Goal: Find specific page/section: Find specific page/section

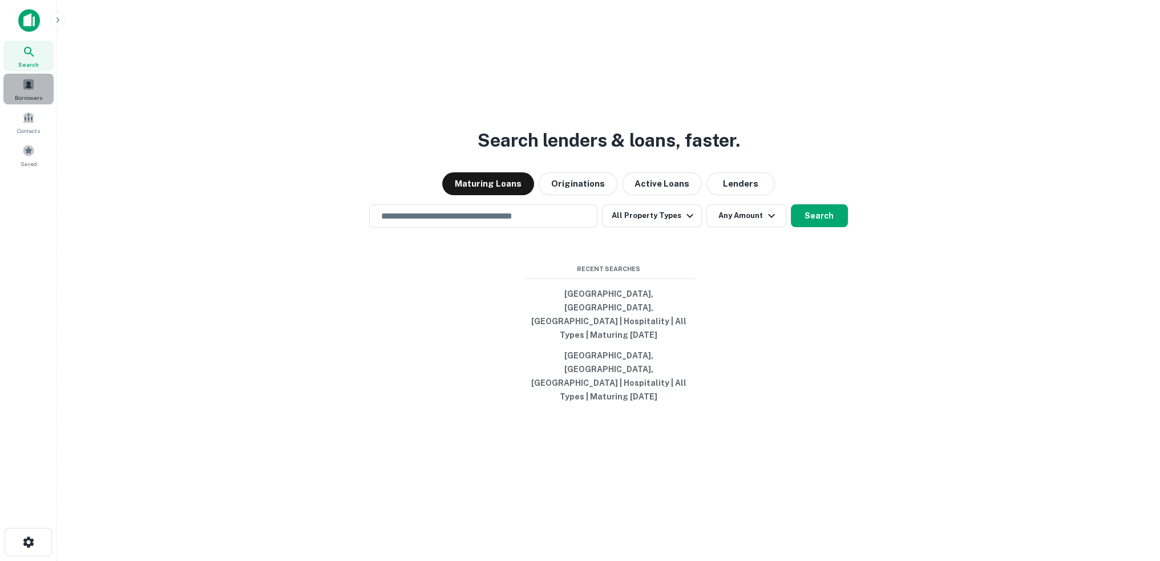
click at [31, 84] on span at bounding box center [28, 84] width 13 height 13
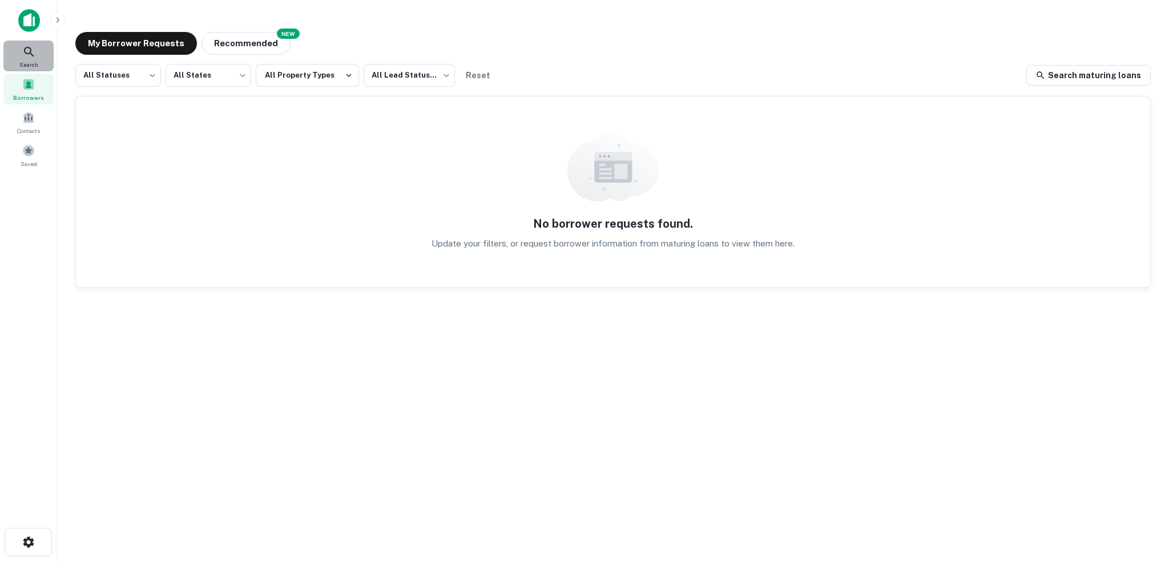
click at [34, 59] on div "Search" at bounding box center [28, 56] width 50 height 31
